Goal: Task Accomplishment & Management: Manage account settings

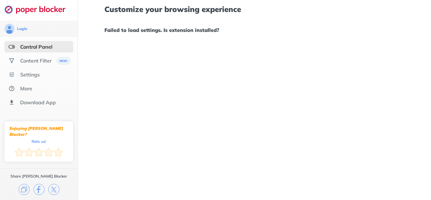
click at [196, 30] on h1 "Failed to load settings. Is extension installed?" at bounding box center [254, 30] width 300 height 8
click at [43, 62] on div "Content Filter" at bounding box center [36, 60] width 32 height 6
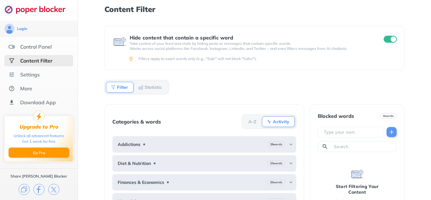
click at [32, 68] on ul "Control Panel Content Filter Settings More Download App" at bounding box center [39, 74] width 78 height 67
click at [33, 71] on div "Settings" at bounding box center [30, 74] width 20 height 6
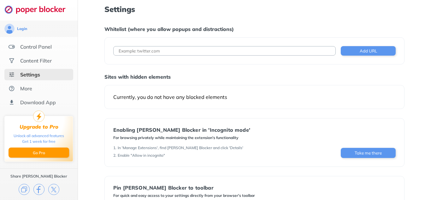
click at [188, 52] on input at bounding box center [224, 50] width 223 height 9
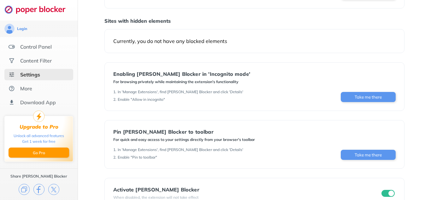
scroll to position [74, 0]
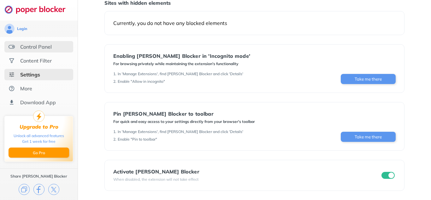
type input "bl"
click at [55, 45] on div "Control Panel" at bounding box center [38, 46] width 69 height 11
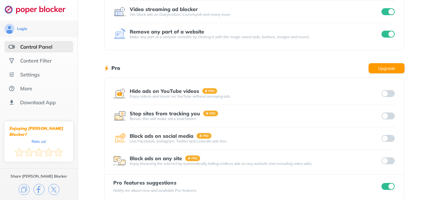
scroll to position [117, 0]
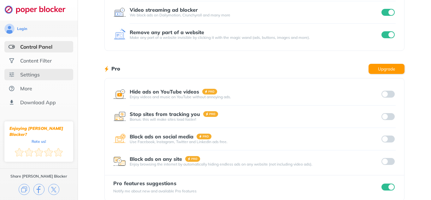
click at [63, 74] on div "Settings" at bounding box center [38, 74] width 69 height 11
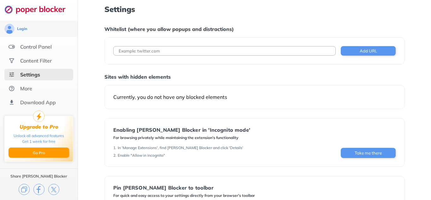
click at [269, 15] on div "Settings Whitelist (where you allow popups and distractions) Add URL Sites with…" at bounding box center [254, 134] width 300 height 259
click at [320, 46] on input at bounding box center [224, 50] width 223 height 9
paste input "[URL][DOMAIN_NAME]"
type input "[URL][DOMAIN_NAME]"
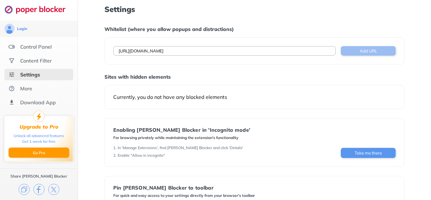
click at [373, 51] on button "Add URL" at bounding box center [368, 50] width 55 height 9
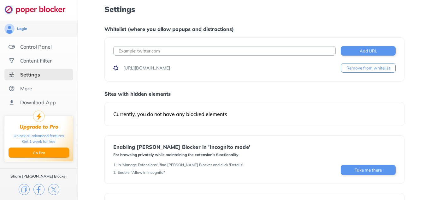
click at [374, 108] on div "Currently, you do not have any blocked elements" at bounding box center [254, 114] width 300 height 24
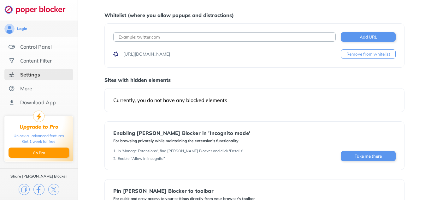
scroll to position [15, 0]
